Goal: Information Seeking & Learning: Learn about a topic

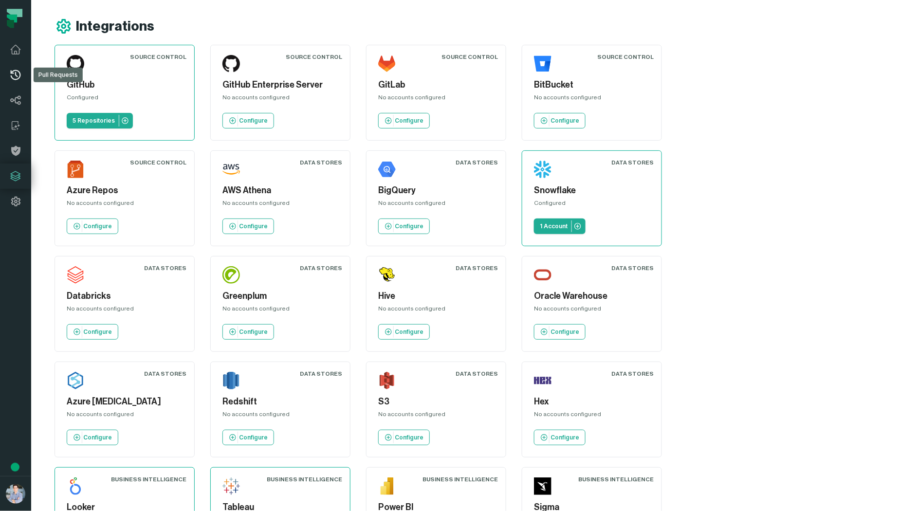
click at [19, 73] on icon at bounding box center [16, 75] width 12 height 12
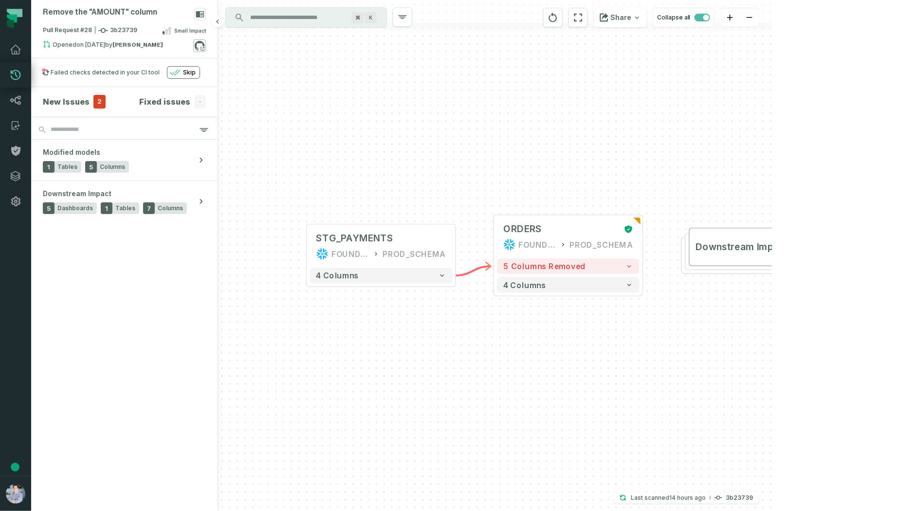
click at [201, 48] on icon at bounding box center [199, 45] width 13 height 13
click at [176, 72] on icon "button" at bounding box center [175, 72] width 10 height 5
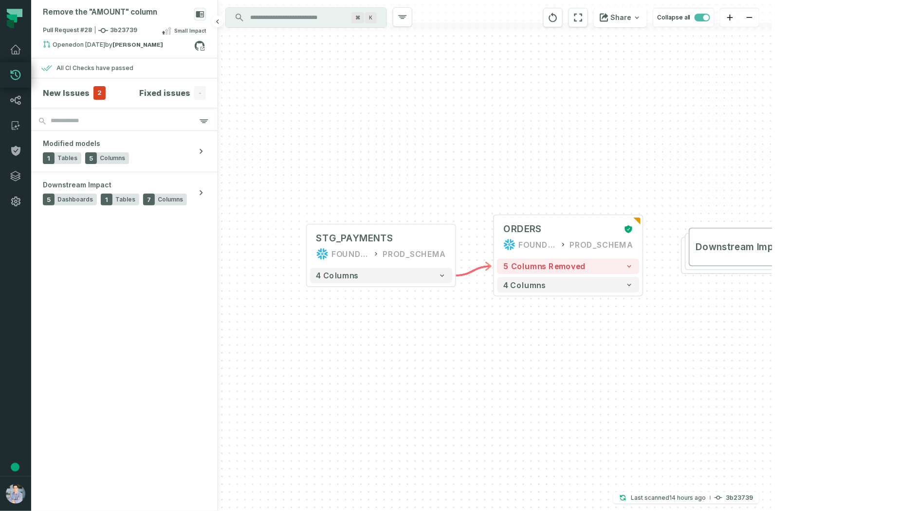
click at [67, 91] on h4 "New Issues" at bounding box center [66, 93] width 47 height 12
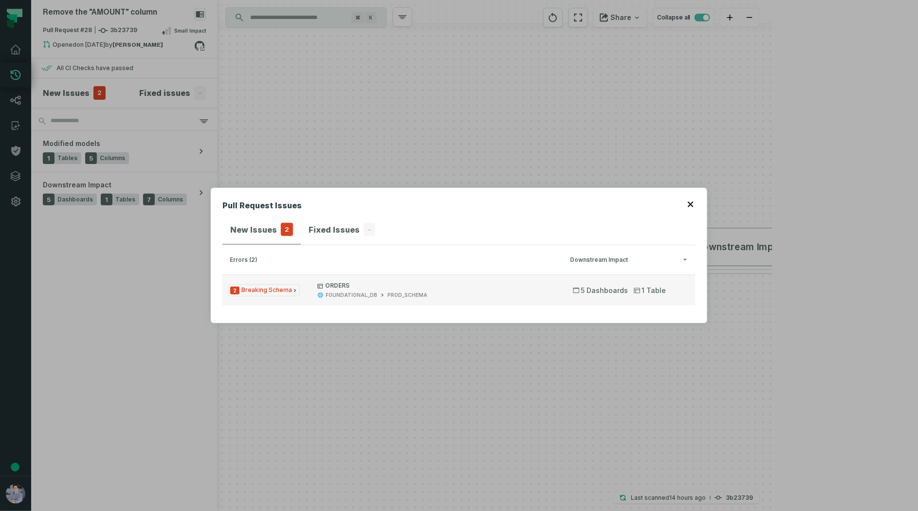
click at [278, 289] on span "2 Breaking Schema" at bounding box center [264, 290] width 72 height 12
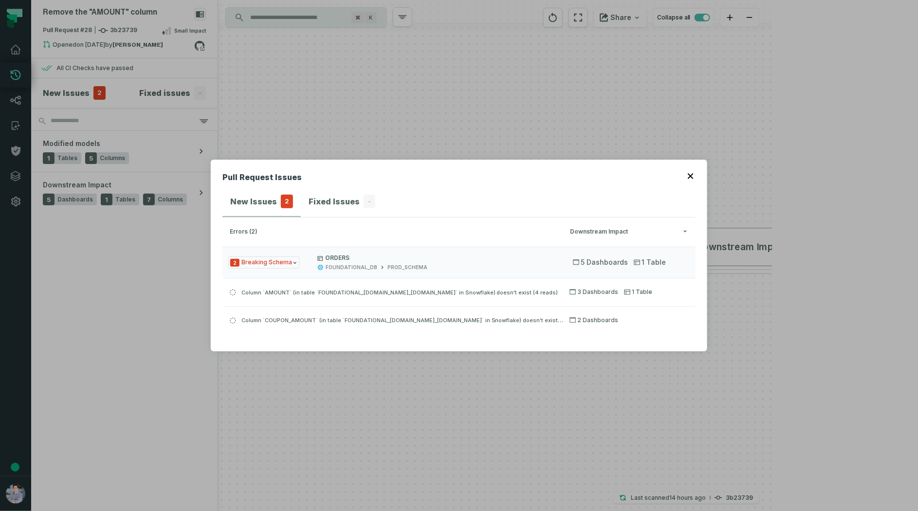
click at [684, 173] on header "Pull Request Issues" at bounding box center [458, 179] width 473 height 16
click at [691, 174] on icon "button" at bounding box center [691, 176] width 6 height 6
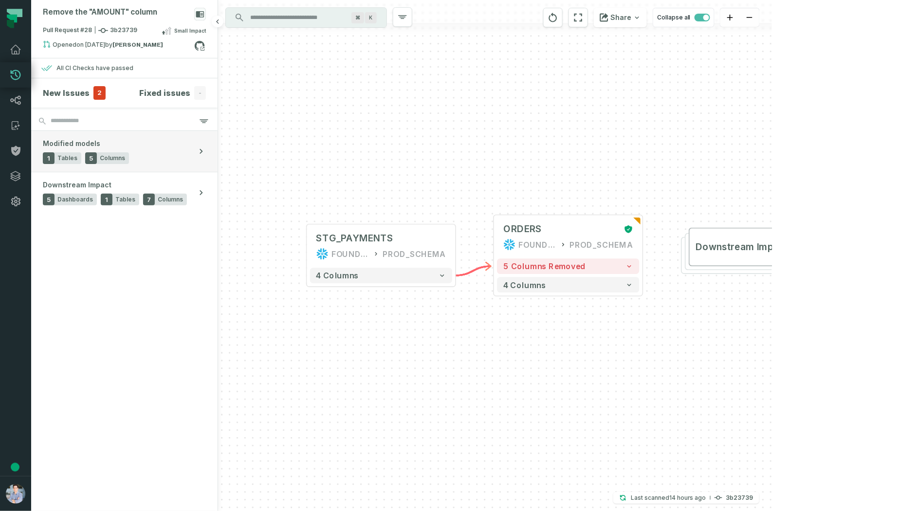
click at [145, 151] on button "Modified models 1 Tables 5 Columns" at bounding box center [124, 151] width 186 height 41
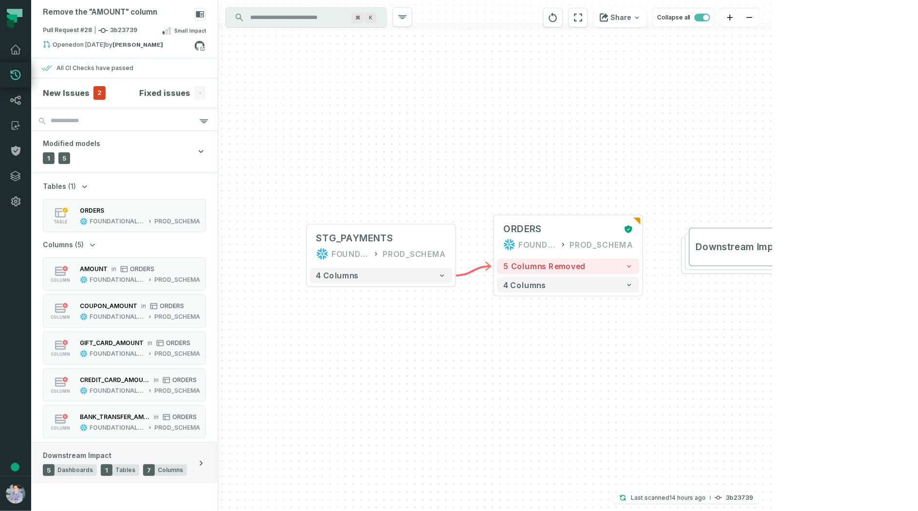
click at [69, 469] on span "Dashboards" at bounding box center [75, 470] width 36 height 8
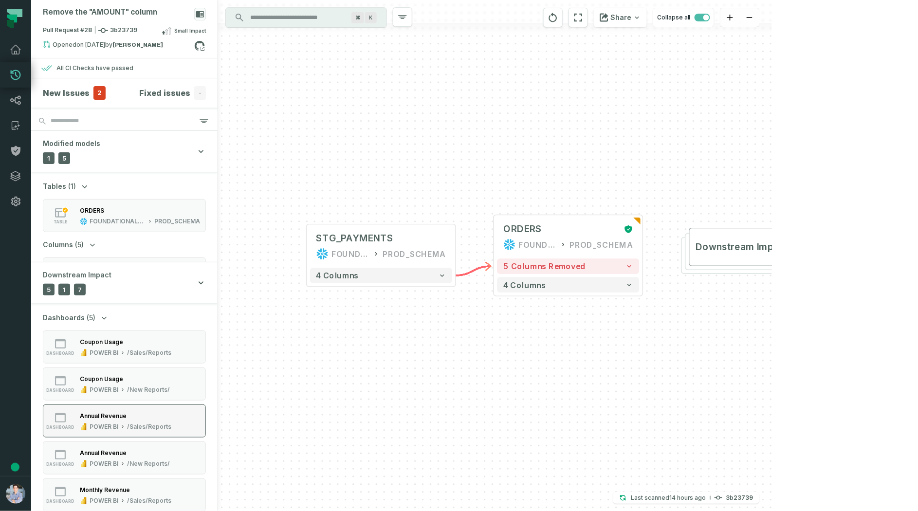
click at [118, 431] on button "dashboard Annual Revenue POWER BI /Sales/Reports" at bounding box center [124, 420] width 163 height 33
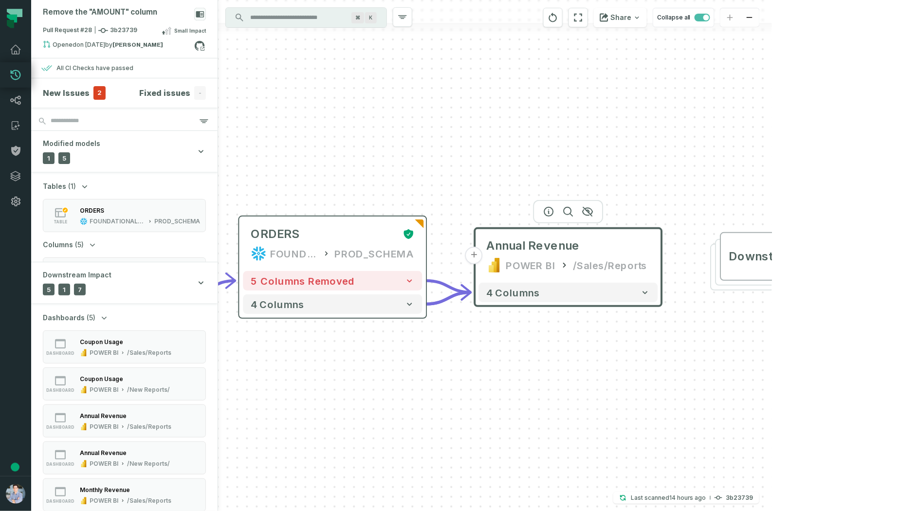
click at [388, 292] on div "5 columns removed 4 columns" at bounding box center [332, 292] width 187 height 51
click at [408, 287] on button "5 columns removed" at bounding box center [333, 280] width 179 height 19
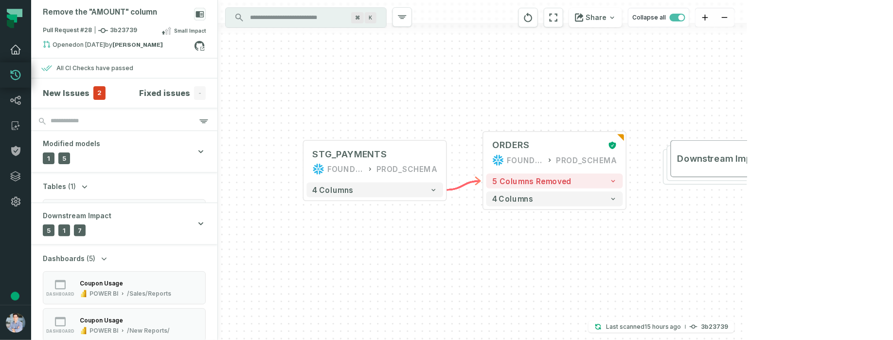
click at [16, 46] on icon at bounding box center [16, 50] width 12 height 12
click at [18, 48] on icon at bounding box center [16, 50] width 12 height 12
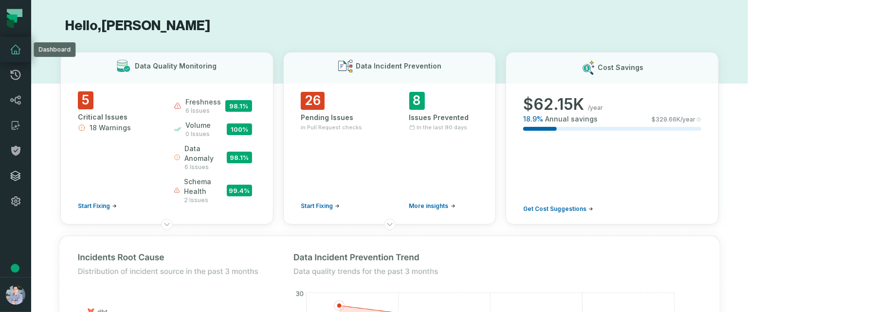
click at [17, 177] on icon at bounding box center [16, 176] width 12 height 12
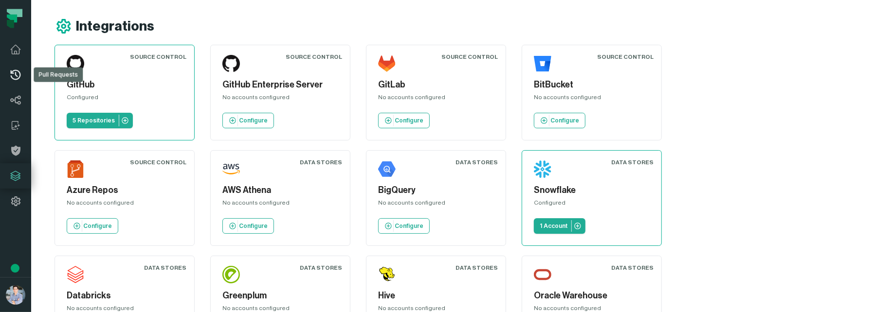
click at [16, 75] on icon at bounding box center [16, 75] width 12 height 12
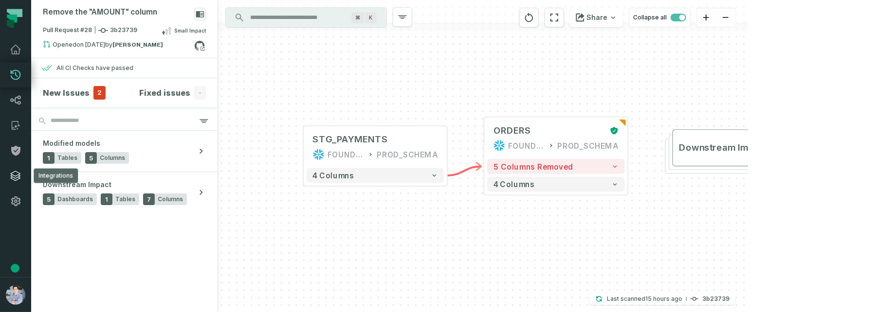
click at [20, 181] on icon at bounding box center [16, 176] width 12 height 12
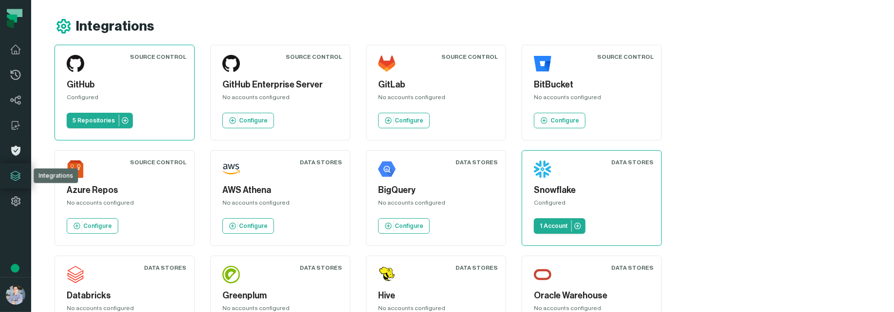
click at [16, 152] on icon at bounding box center [16, 151] width 12 height 12
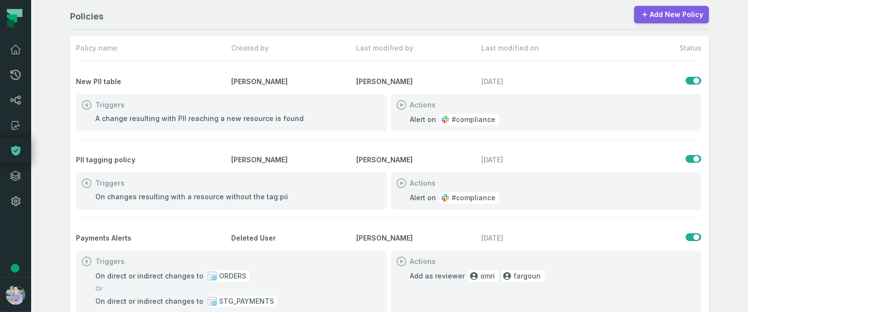
click at [709, 13] on link "Add New Policy" at bounding box center [671, 15] width 75 height 18
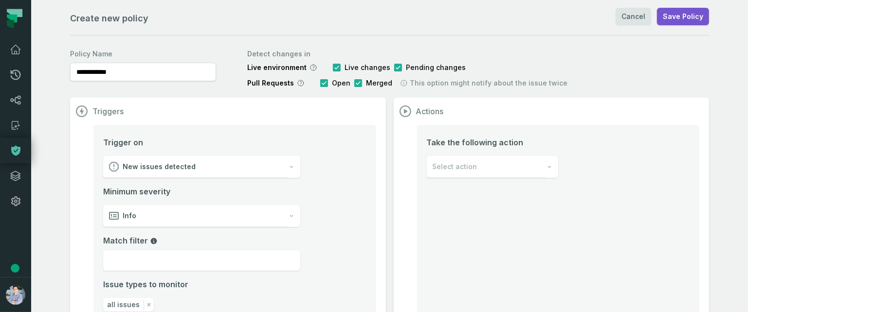
click at [532, 159] on div "Select action" at bounding box center [487, 167] width 120 height 22
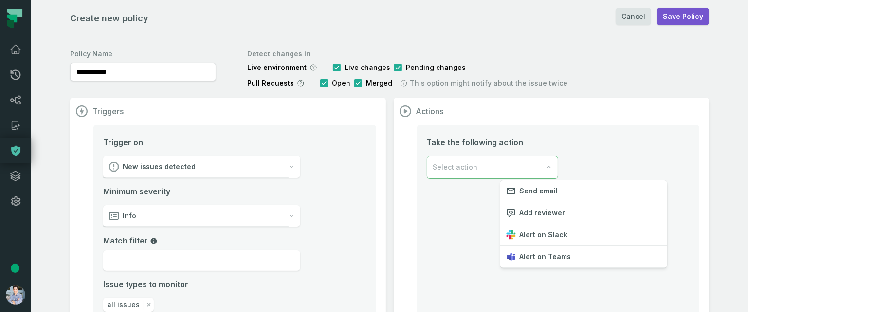
click at [532, 159] on div "Select action" at bounding box center [486, 168] width 119 height 22
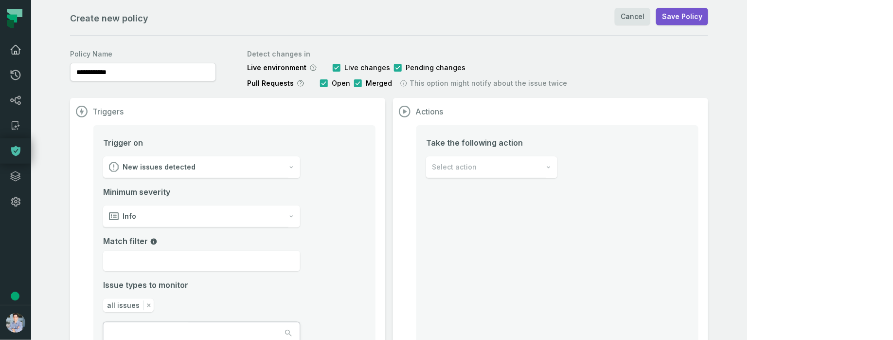
click at [17, 50] on icon at bounding box center [16, 50] width 12 height 12
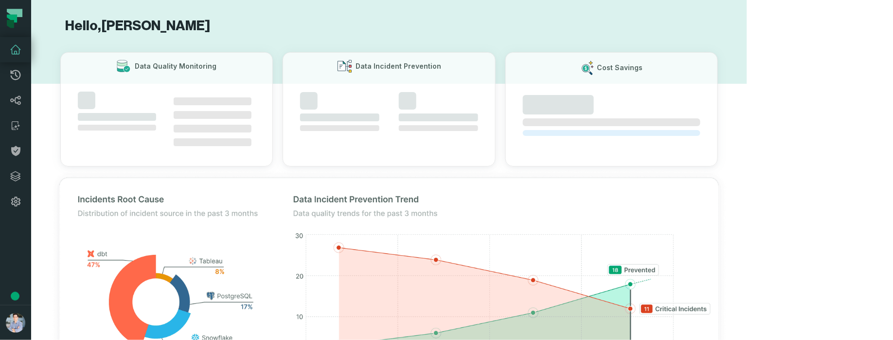
click at [17, 50] on icon at bounding box center [16, 50] width 12 height 12
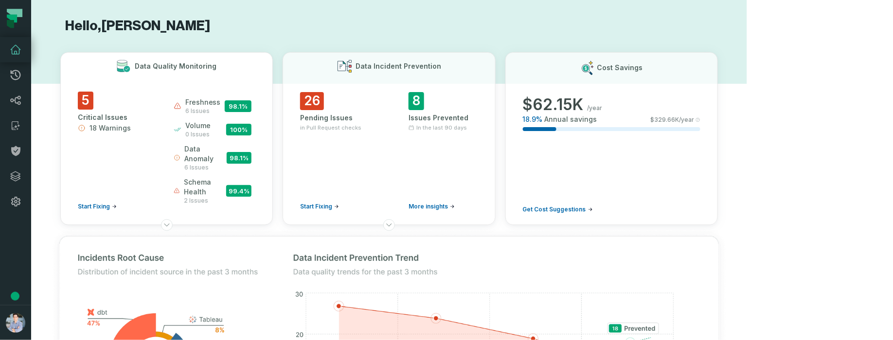
click at [156, 134] on div "5 Critical Issues 18 Warnings Start Fixing" at bounding box center [117, 150] width 78 height 119
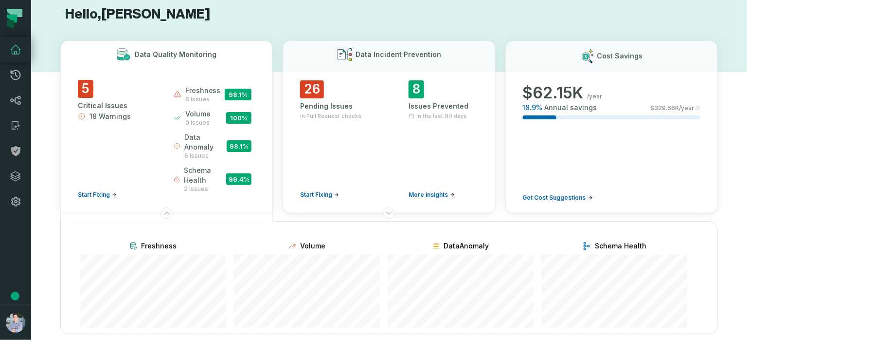
scroll to position [11, 0]
click at [393, 210] on icon at bounding box center [389, 214] width 8 height 8
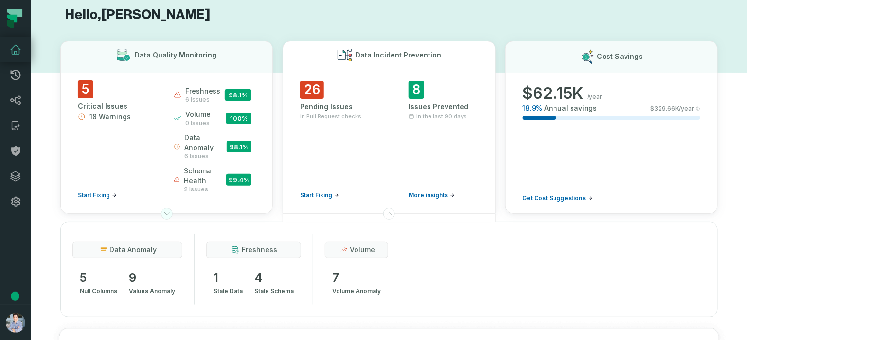
click at [171, 210] on icon at bounding box center [167, 214] width 8 height 8
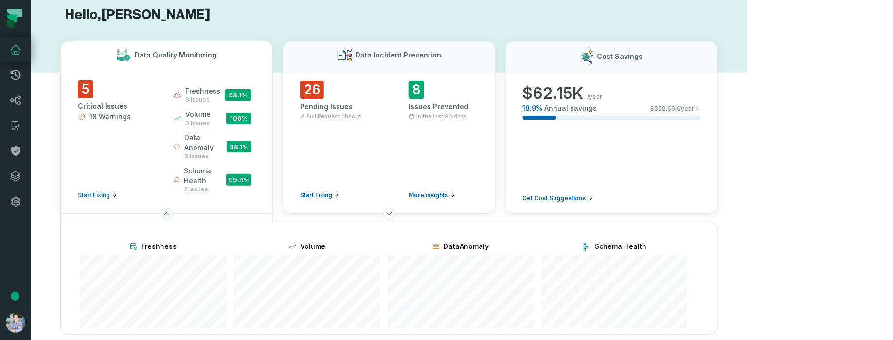
click at [171, 210] on icon at bounding box center [167, 214] width 8 height 8
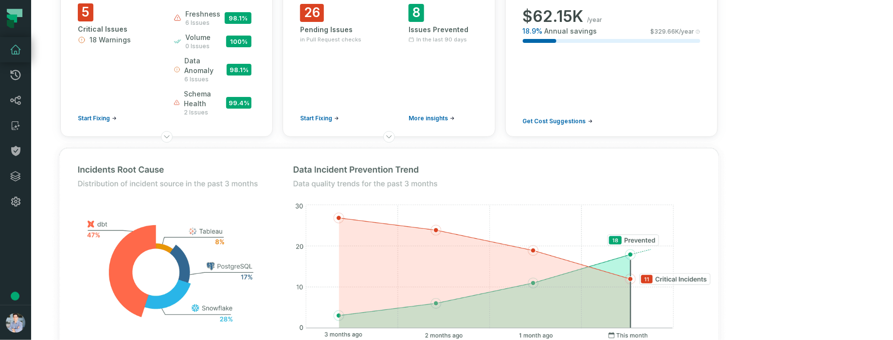
scroll to position [0, 0]
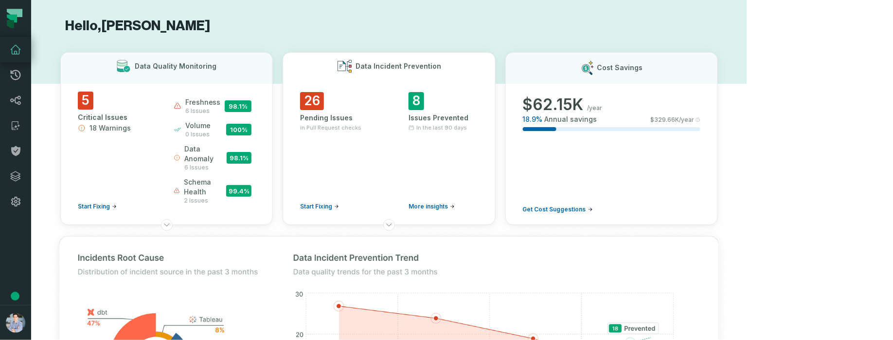
click at [441, 64] on h3 "Data Incident Prevention" at bounding box center [399, 66] width 86 height 10
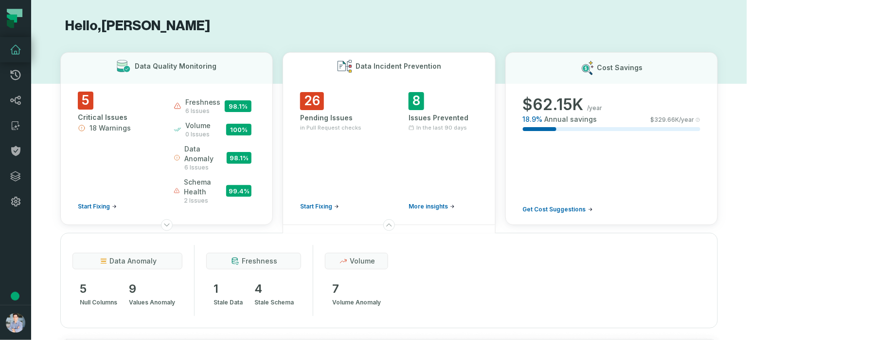
click at [445, 73] on button "Data Incident Prevention 26 Pending Issues in Pull Request checks Start Fixing …" at bounding box center [389, 138] width 213 height 173
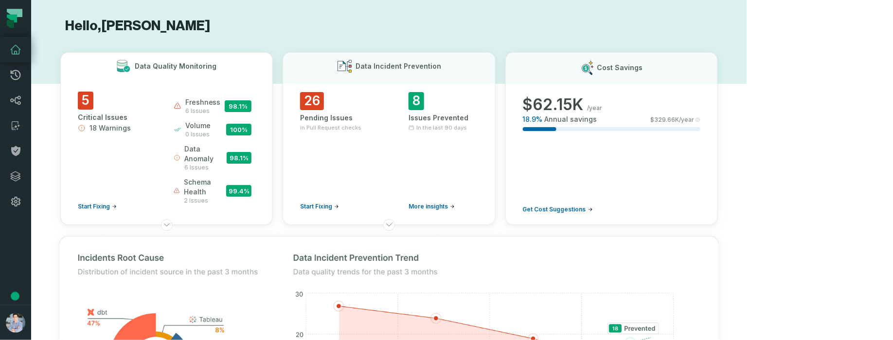
click at [185, 62] on h3 "Data Quality Monitoring" at bounding box center [176, 66] width 82 height 10
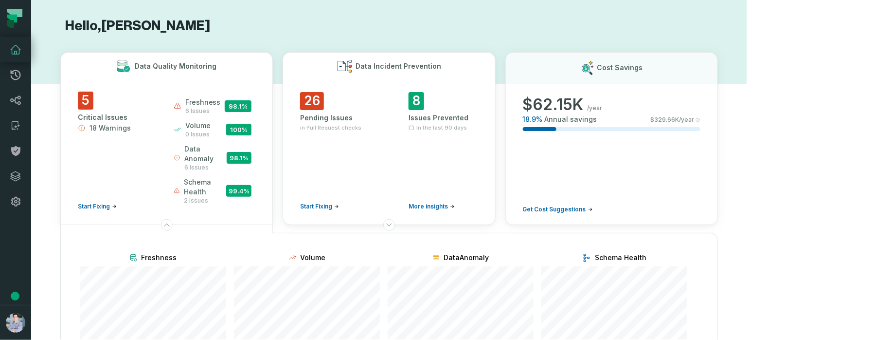
click at [413, 75] on button "Data Incident Prevention 26 Pending Issues in Pull Request checks Start Fixing …" at bounding box center [389, 138] width 213 height 173
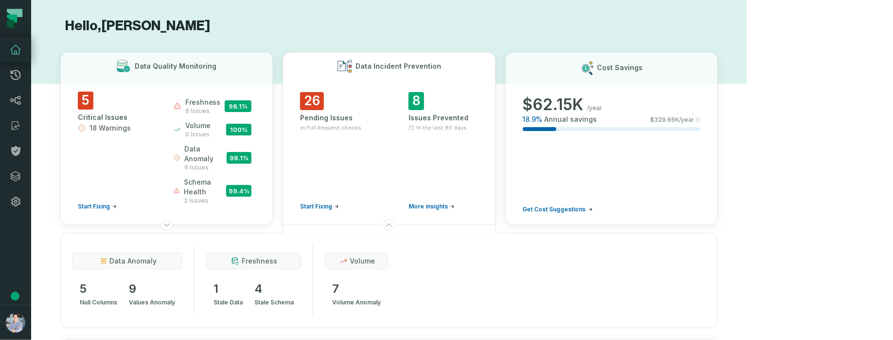
click at [365, 110] on div "26 Pending Issues in Pull Request checks Start Fixing" at bounding box center [335, 151] width 70 height 118
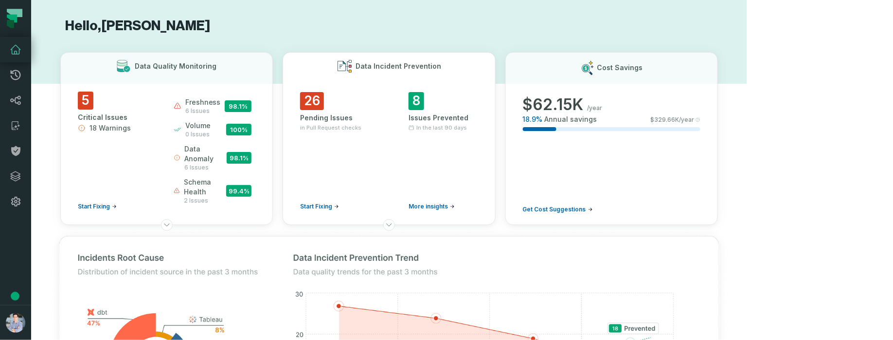
click at [365, 110] on div "26 Pending Issues in Pull Request checks Start Fixing" at bounding box center [335, 151] width 70 height 118
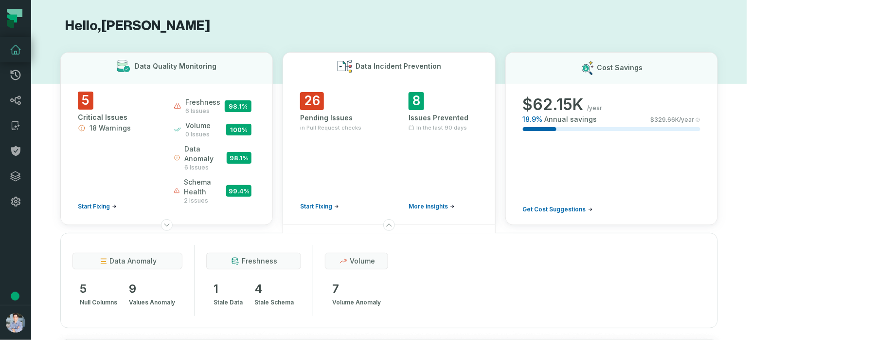
click at [365, 110] on div "26 Pending Issues in Pull Request checks Start Fixing" at bounding box center [335, 151] width 70 height 118
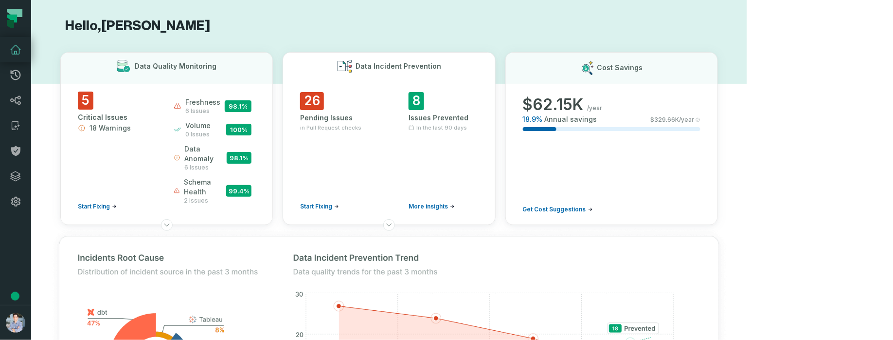
click at [365, 110] on div "26 Pending Issues in Pull Request checks Start Fixing" at bounding box center [335, 151] width 70 height 118
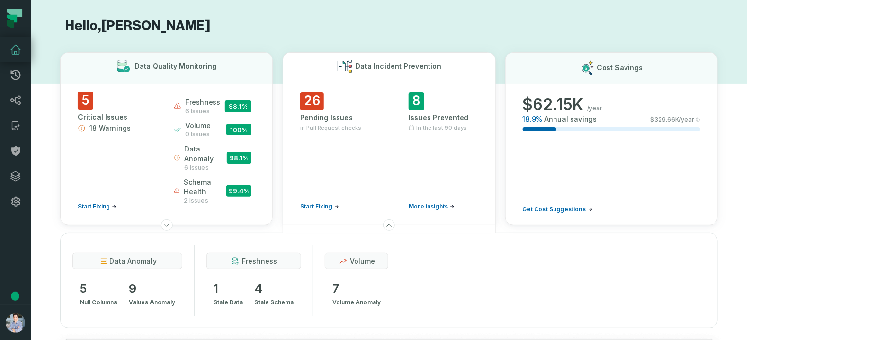
click at [478, 99] on div "26 Pending Issues in Pull Request checks Start Fixing 8 Issues Prevented In the…" at bounding box center [389, 154] width 178 height 125
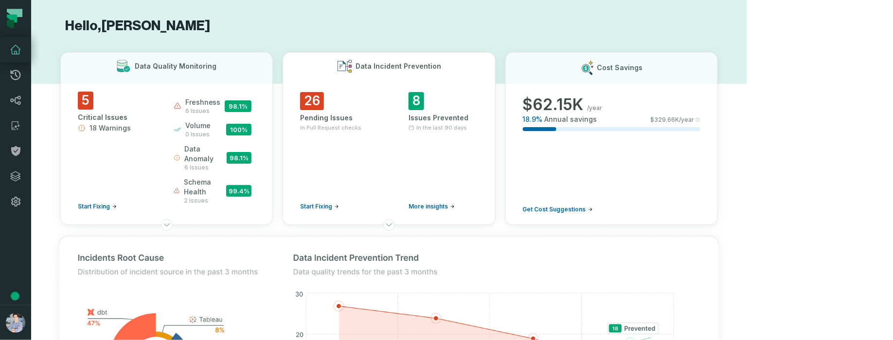
click at [370, 164] on div "26 Pending Issues in Pull Request checks Start Fixing" at bounding box center [335, 151] width 70 height 118
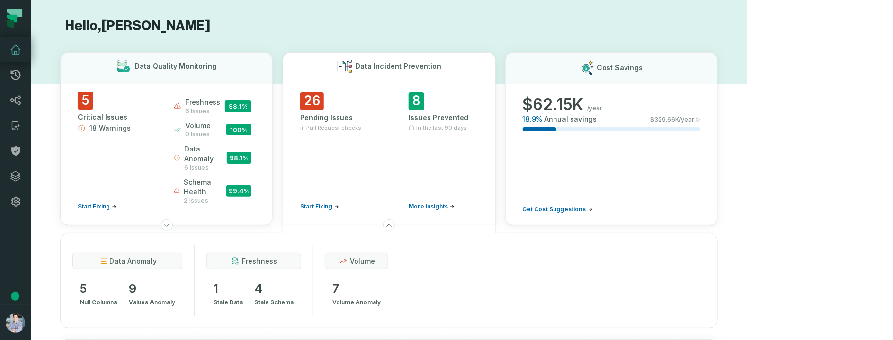
click at [332, 202] on span "Start Fixing" at bounding box center [316, 206] width 32 height 8
click at [370, 181] on div "26 Pending Issues in Pull Request checks Start Fixing" at bounding box center [335, 151] width 70 height 118
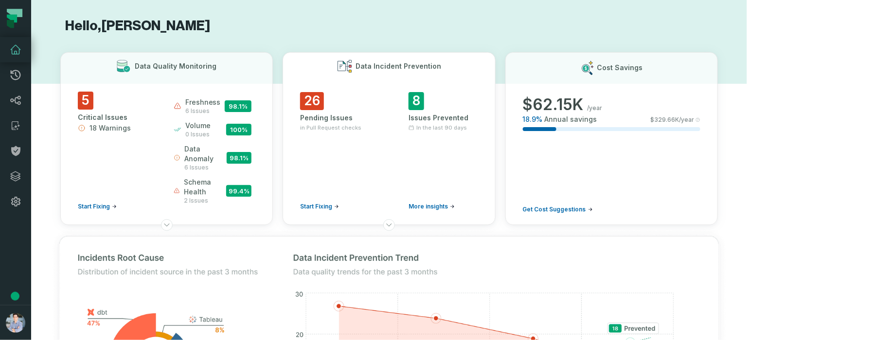
scroll to position [497, 0]
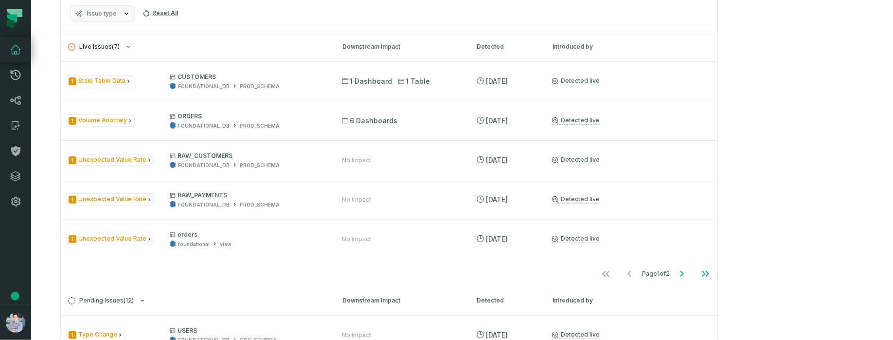
click at [122, 51] on button "Live Issues ( 7 )" at bounding box center [196, 46] width 257 height 7
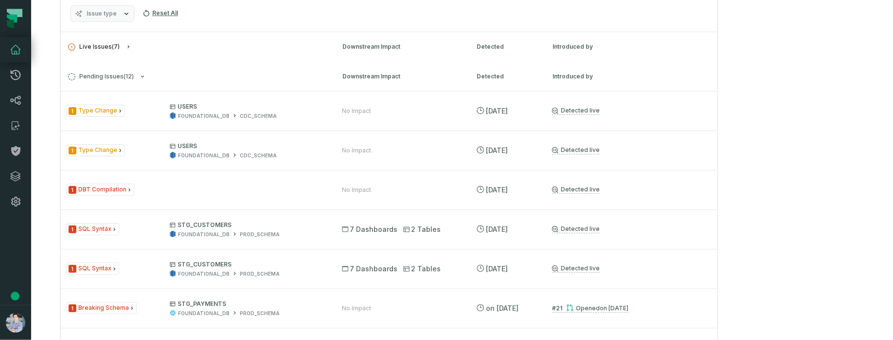
click at [126, 50] on icon "button" at bounding box center [129, 47] width 6 height 6
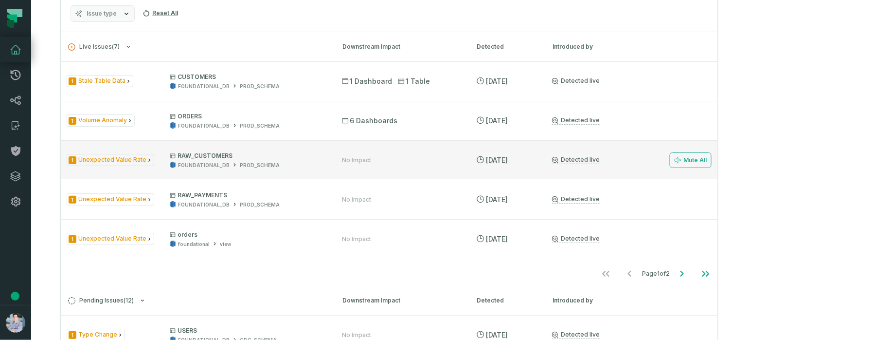
click at [127, 166] on span "1 Unexpected Value Rate" at bounding box center [111, 160] width 88 height 12
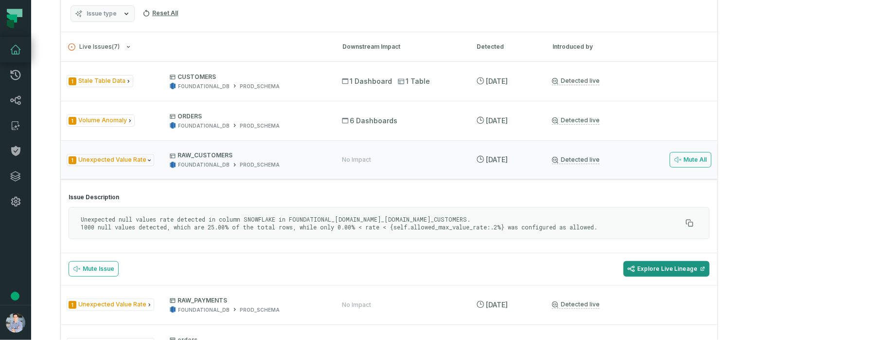
click at [710, 276] on link "Explore Live Lineage" at bounding box center [667, 269] width 86 height 16
click at [17, 164] on link "Integrations" at bounding box center [15, 176] width 31 height 25
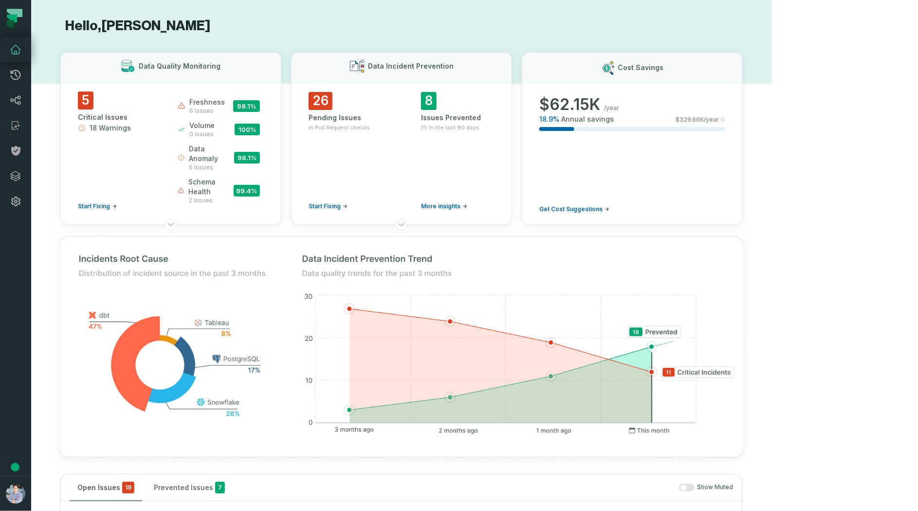
scroll to position [766, 0]
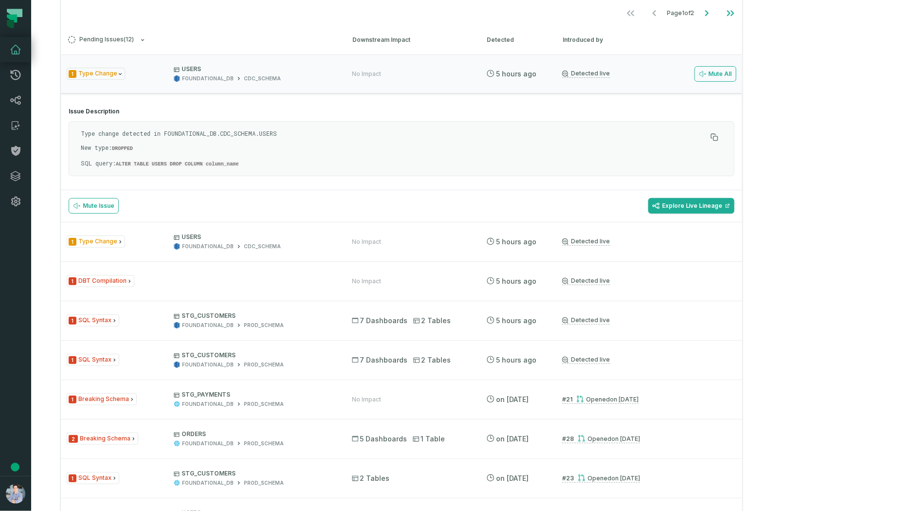
click at [16, 174] on icon at bounding box center [16, 176] width 12 height 12
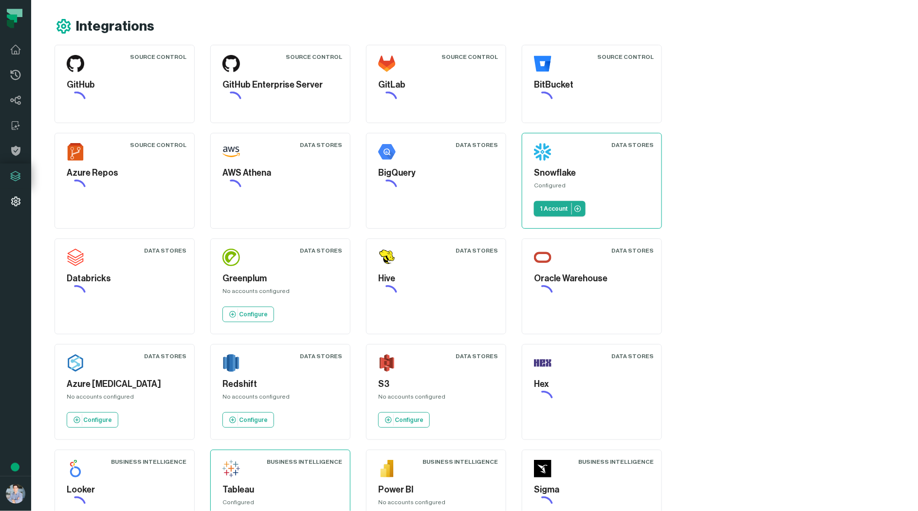
click at [22, 206] on link "Settings" at bounding box center [15, 201] width 31 height 25
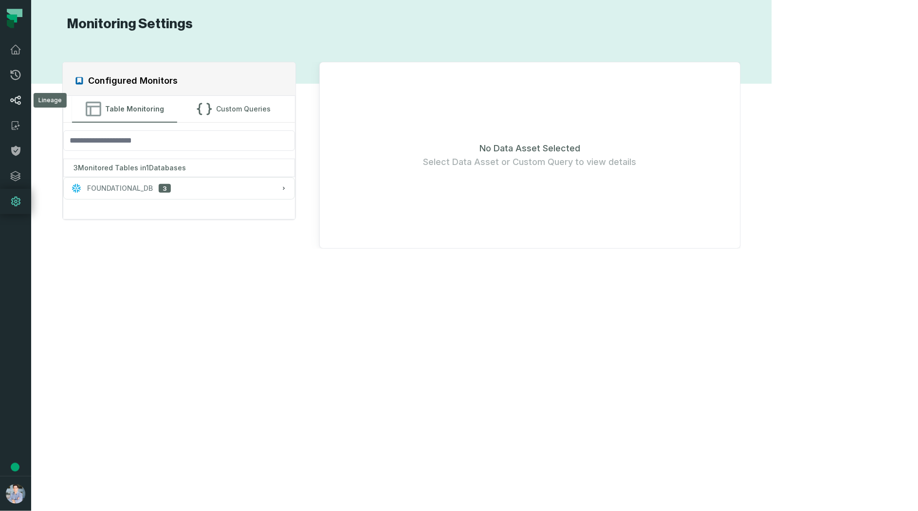
click at [13, 98] on icon at bounding box center [15, 100] width 11 height 9
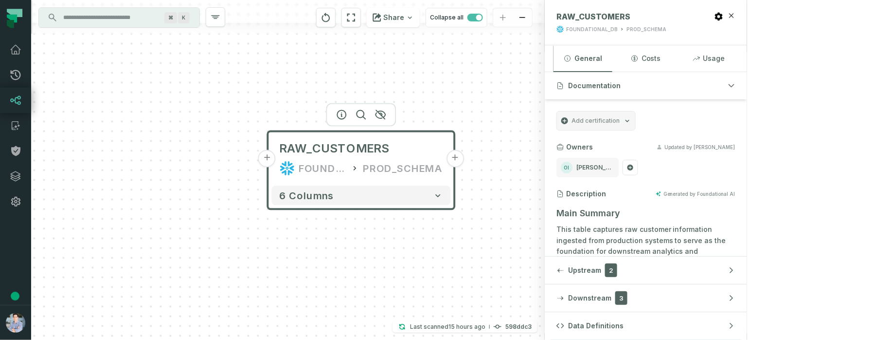
click at [457, 157] on button "+" at bounding box center [456, 159] width 18 height 18
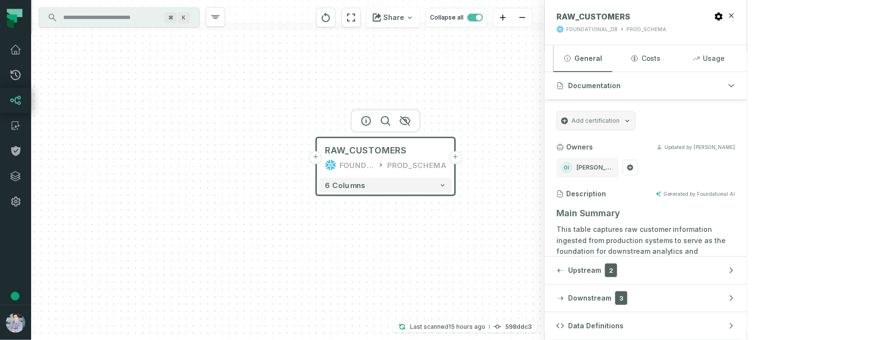
click at [457, 157] on button "+" at bounding box center [455, 157] width 13 height 13
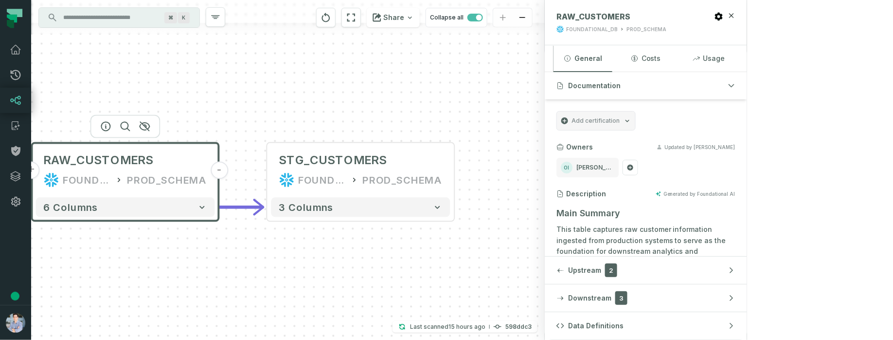
click at [467, 266] on div "- STG_CUSTOMERS FOUNDATIONAL_DB PROD_SCHEMA + 3 columns + RAW_CUSTOMERS FOUNDAT…" at bounding box center [288, 170] width 514 height 340
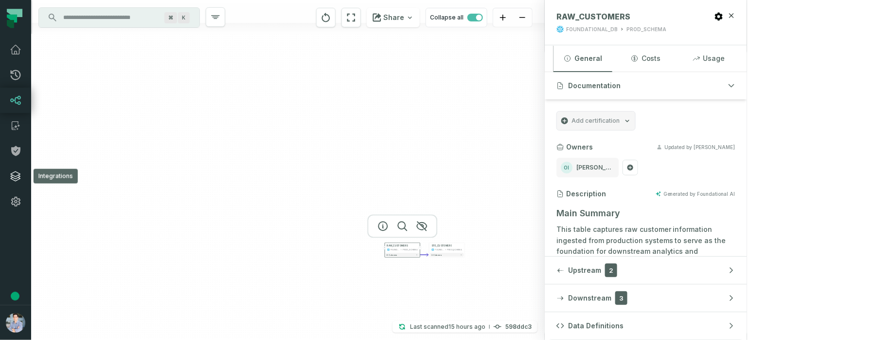
click at [13, 171] on icon at bounding box center [16, 176] width 12 height 12
